Goal: Use online tool/utility: Utilize a website feature to perform a specific function

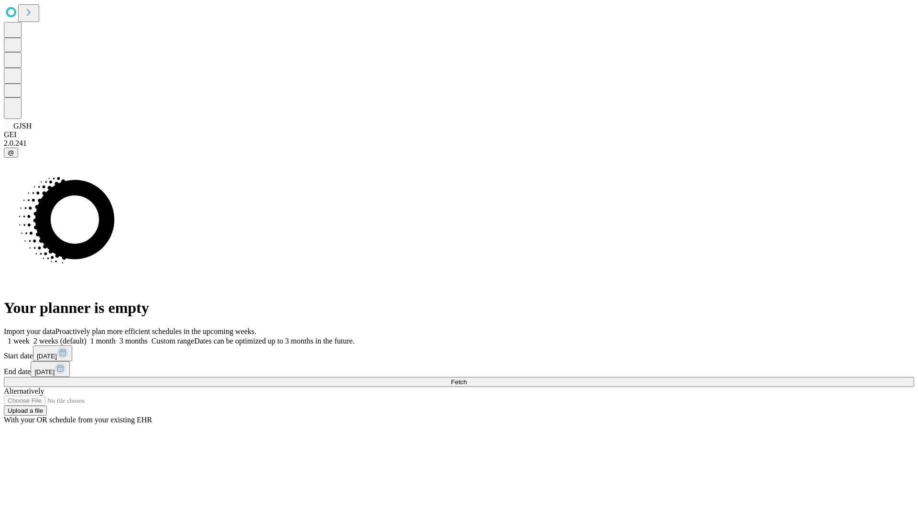
click at [466, 378] on span "Fetch" at bounding box center [459, 381] width 16 height 7
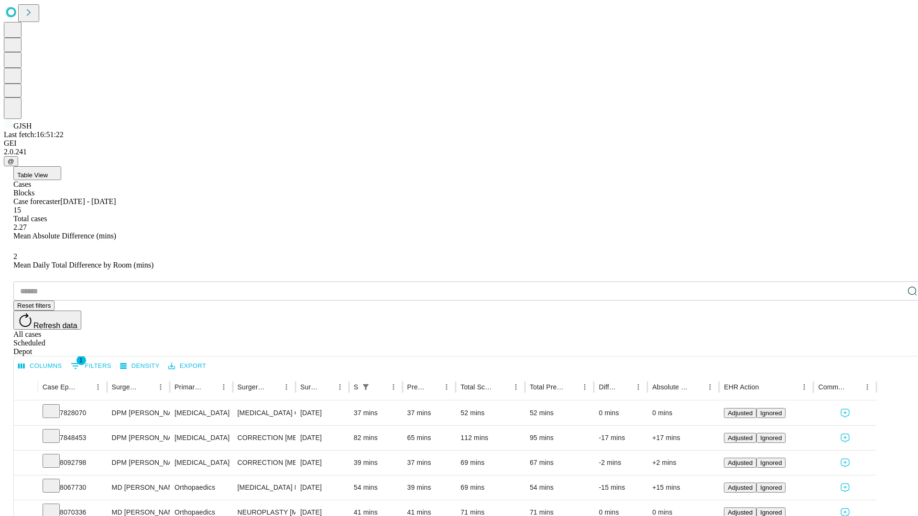
click at [48, 172] on span "Table View" at bounding box center [32, 175] width 31 height 7
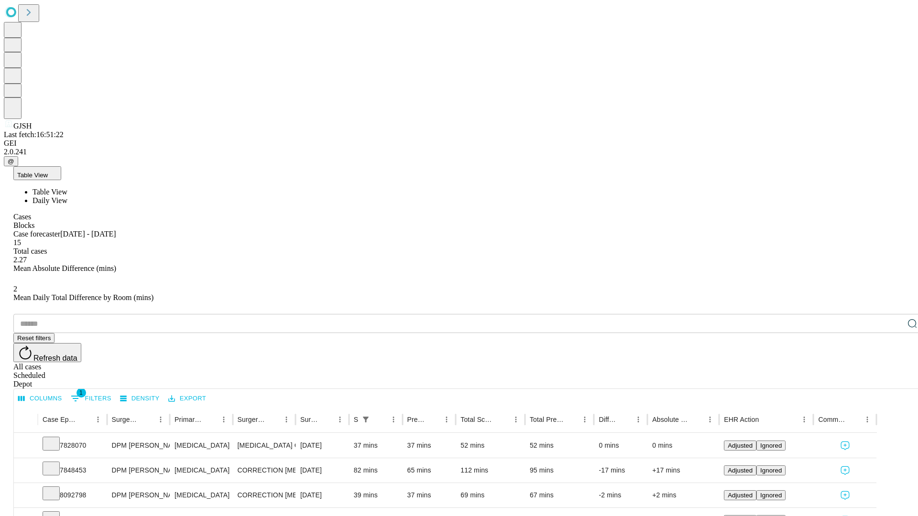
click at [67, 196] on span "Daily View" at bounding box center [49, 200] width 35 height 8
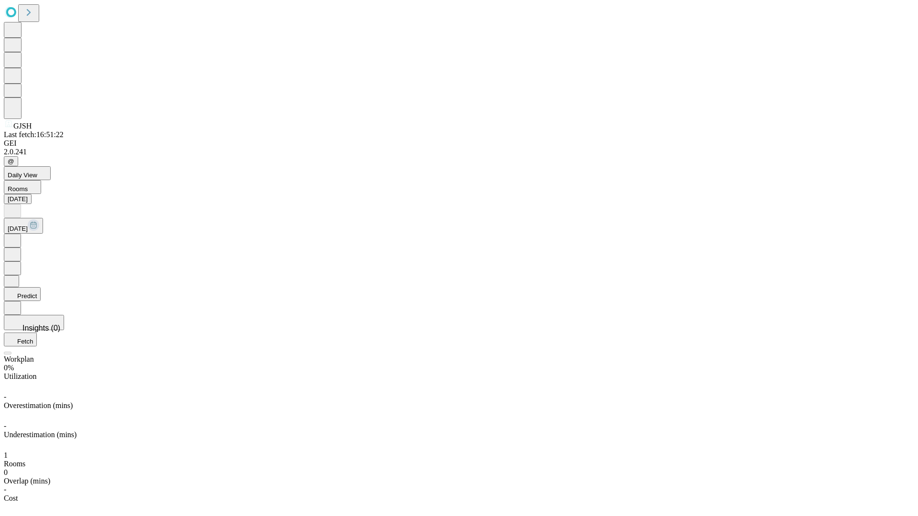
click at [41, 287] on button "Predict" at bounding box center [22, 294] width 37 height 14
